Goal: Check status: Check status

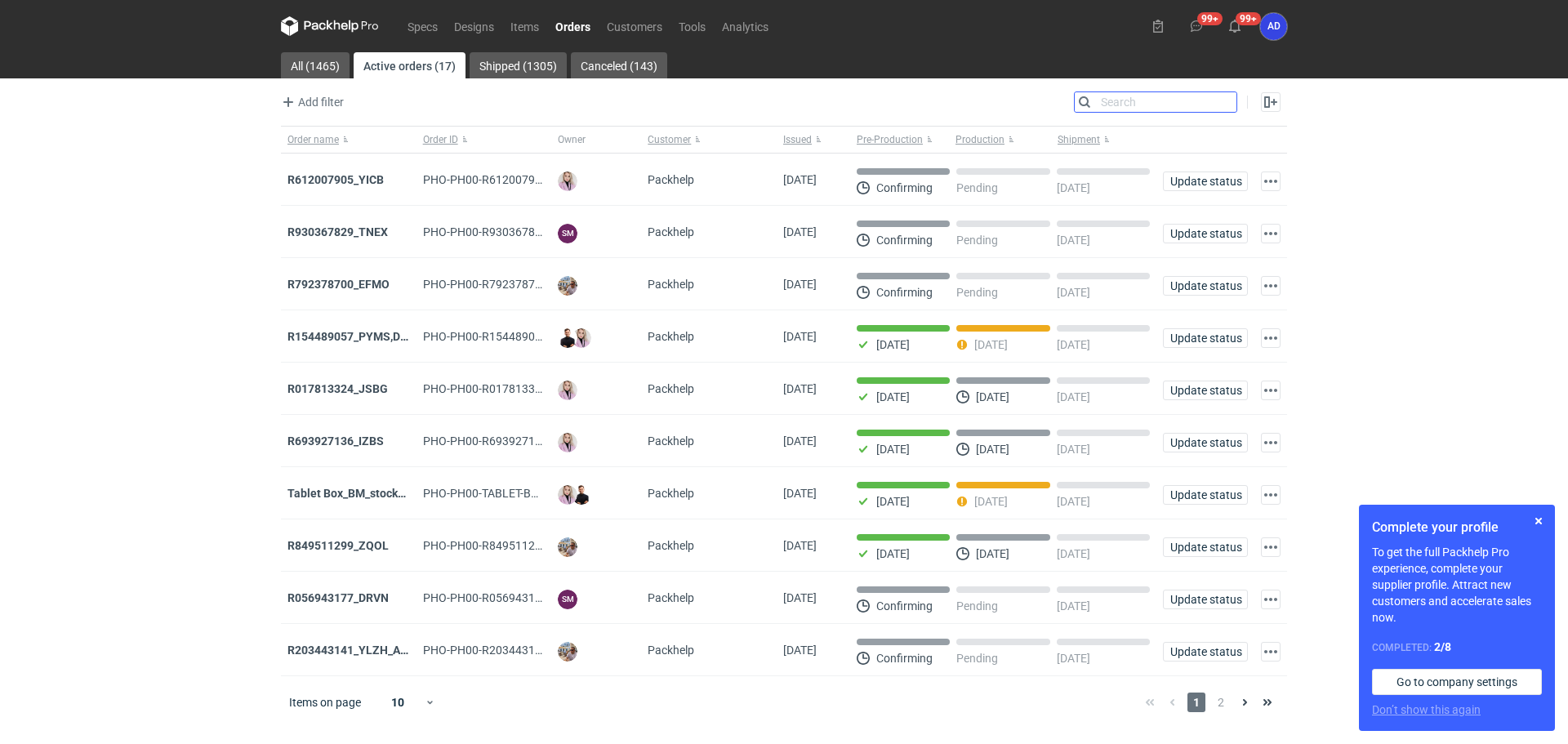
click at [1232, 103] on input "Search" at bounding box center [1156, 102] width 161 height 20
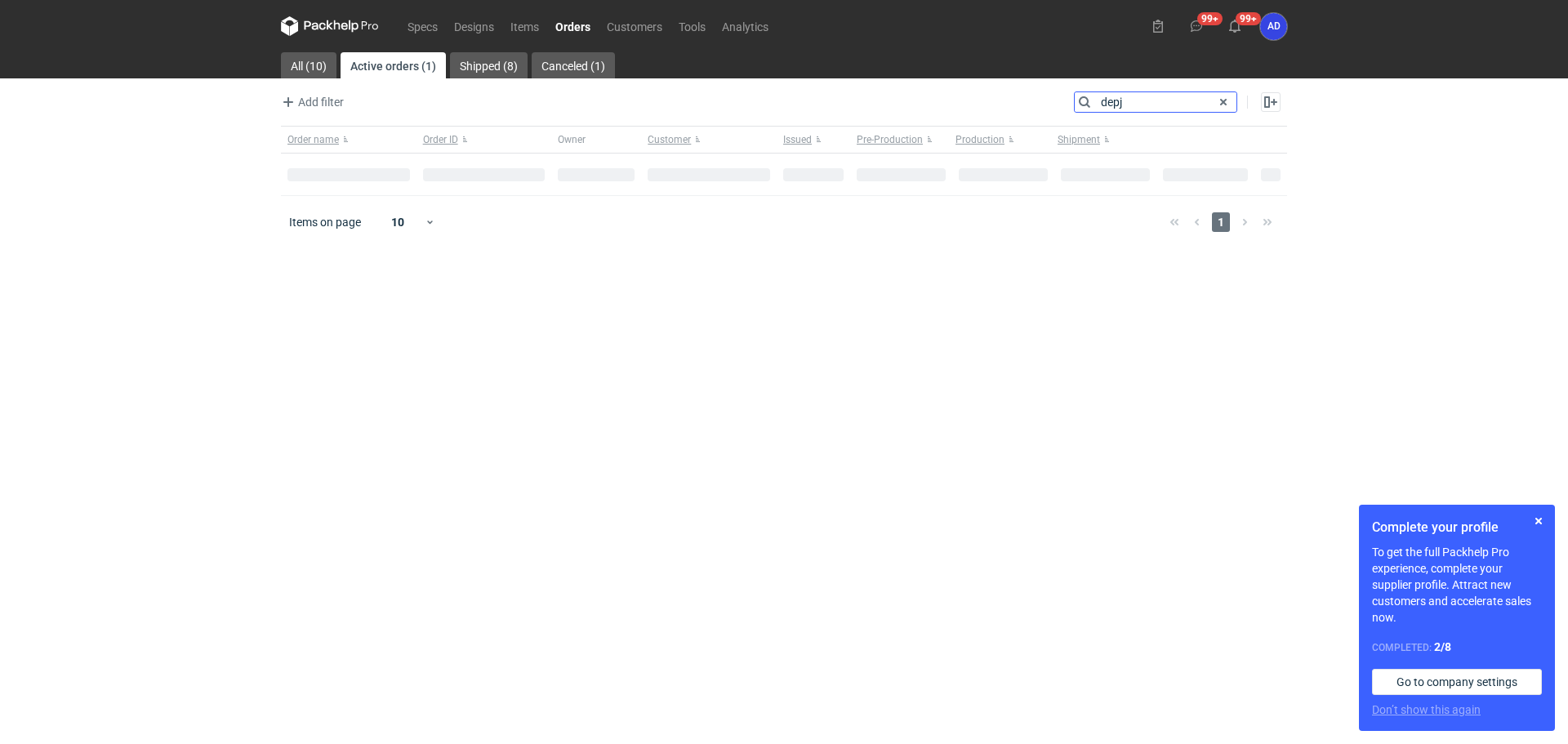
type input "depj"
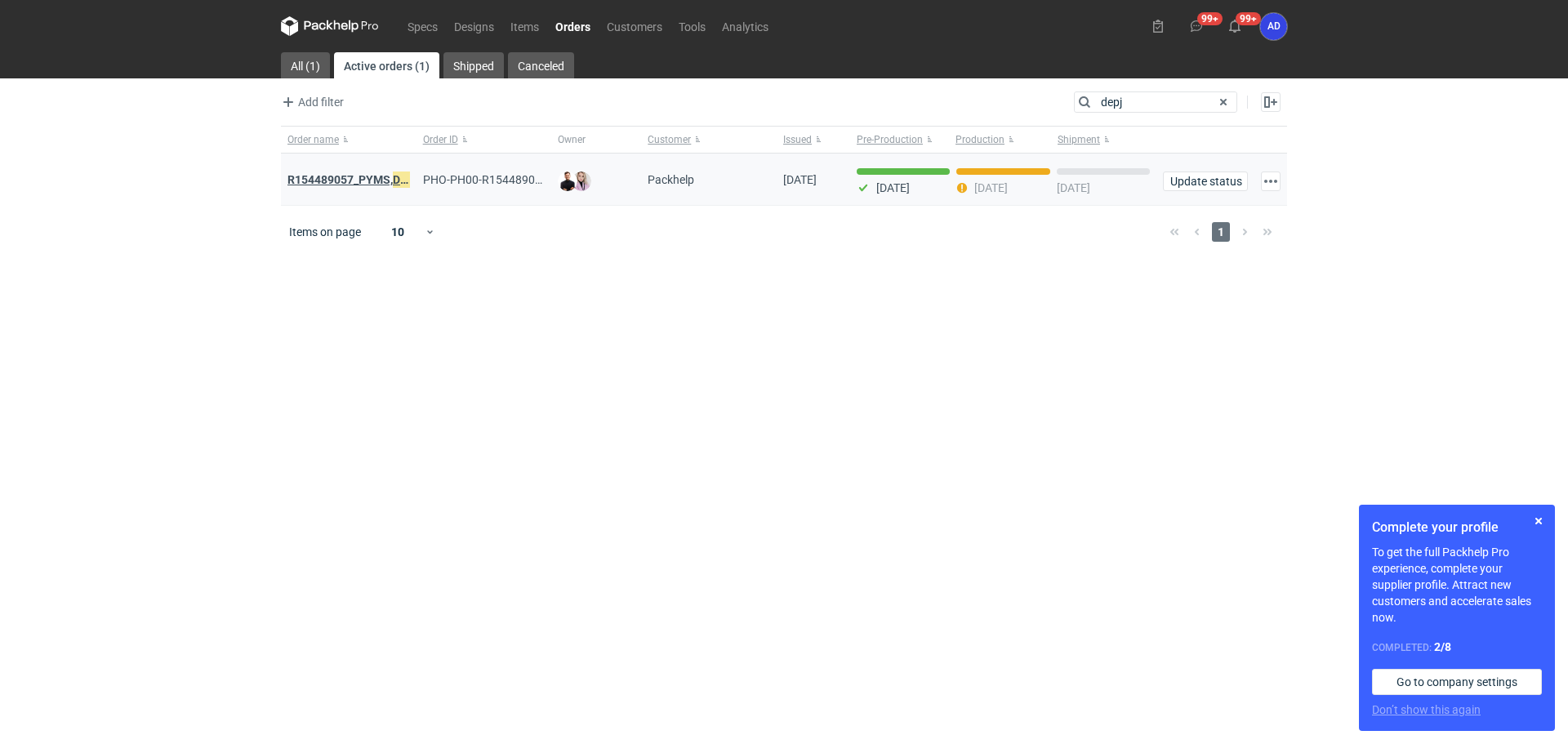
click at [332, 184] on strong "R154489057_PYMS, DEPJ ,PVJP" at bounding box center [369, 179] width 163 height 18
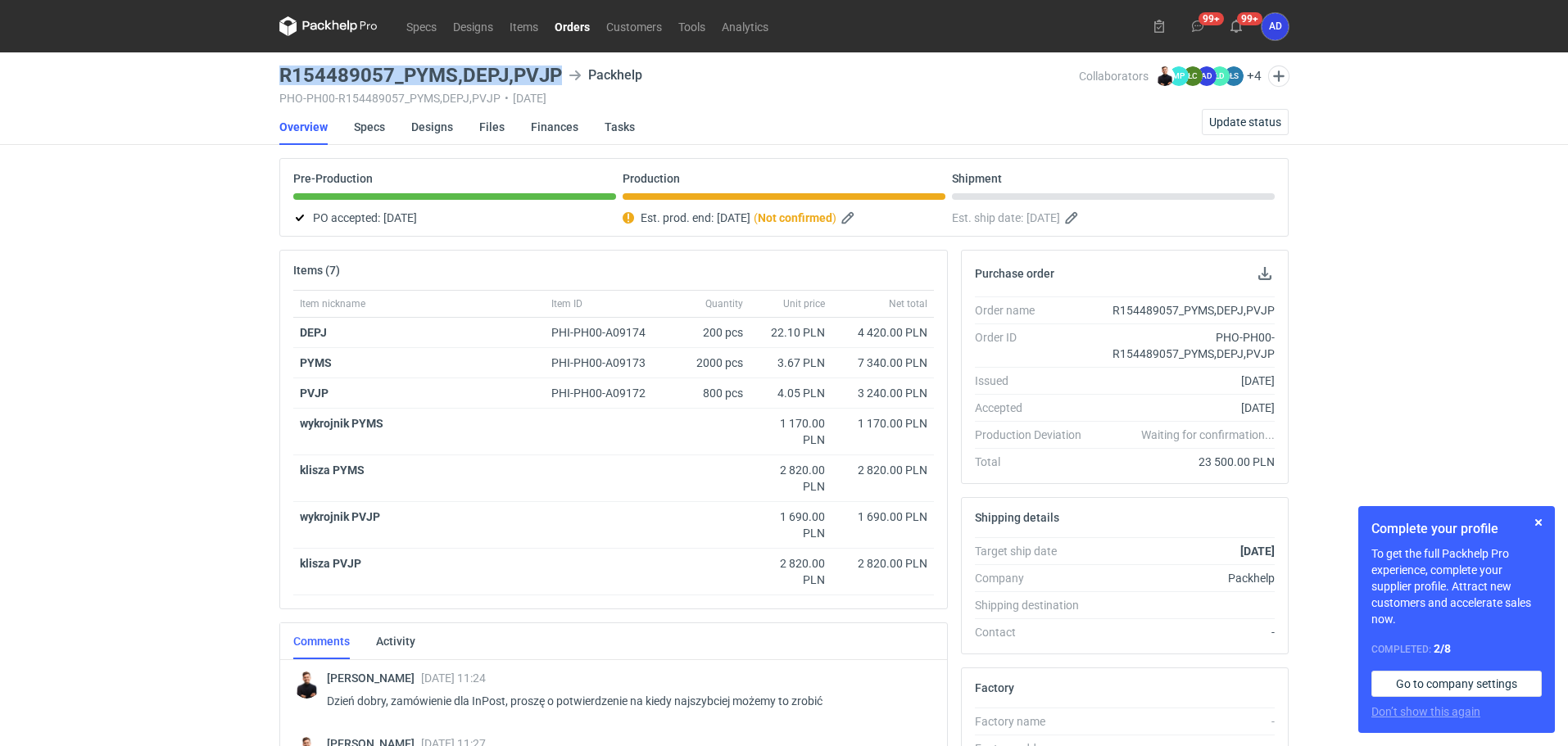
drag, startPoint x: 562, startPoint y: 70, endPoint x: 279, endPoint y: 75, distance: 283.0
click at [279, 75] on div "R154489057_PYMS,DEPJ,PVJP Packhelp" at bounding box center [679, 75] width 799 height 20
copy h3 "R154489057_PYMS,DEPJ,PVJP"
